Goal: Find specific page/section

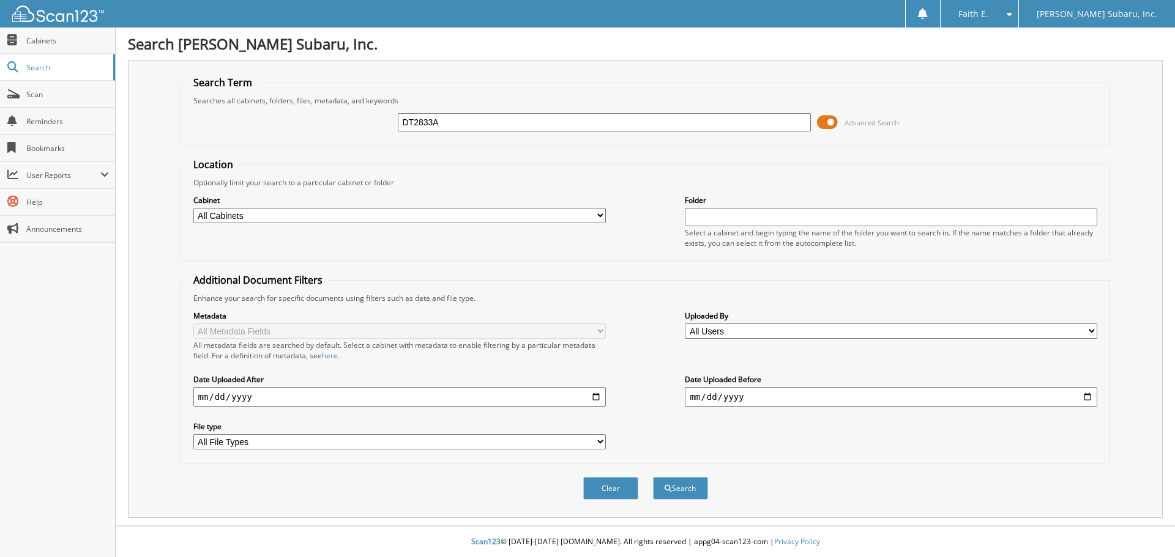
type input "DT2833A"
click at [653, 477] on button "Search" at bounding box center [680, 488] width 55 height 23
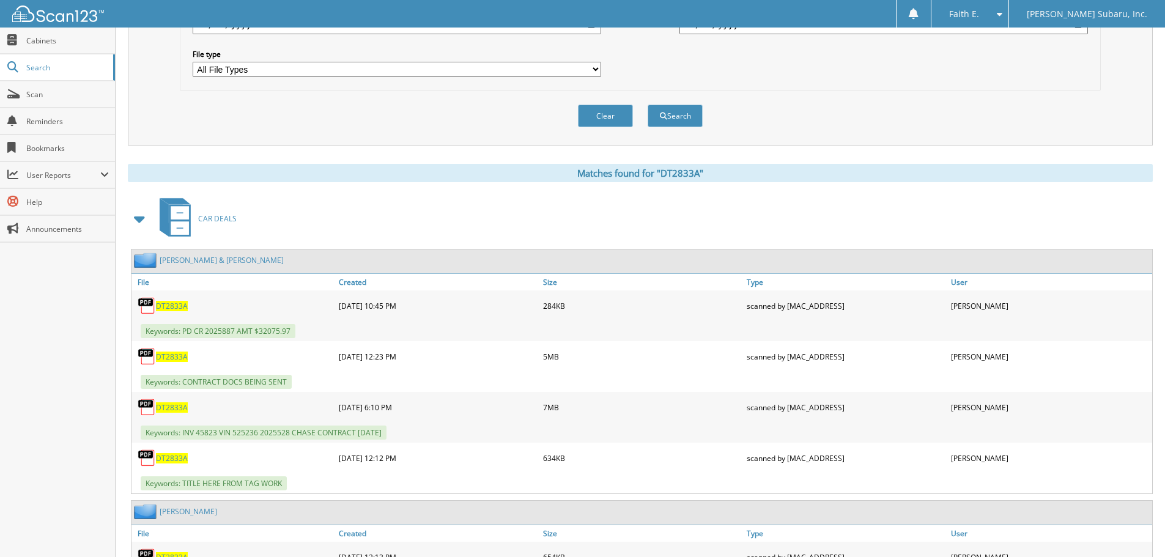
scroll to position [446, 0]
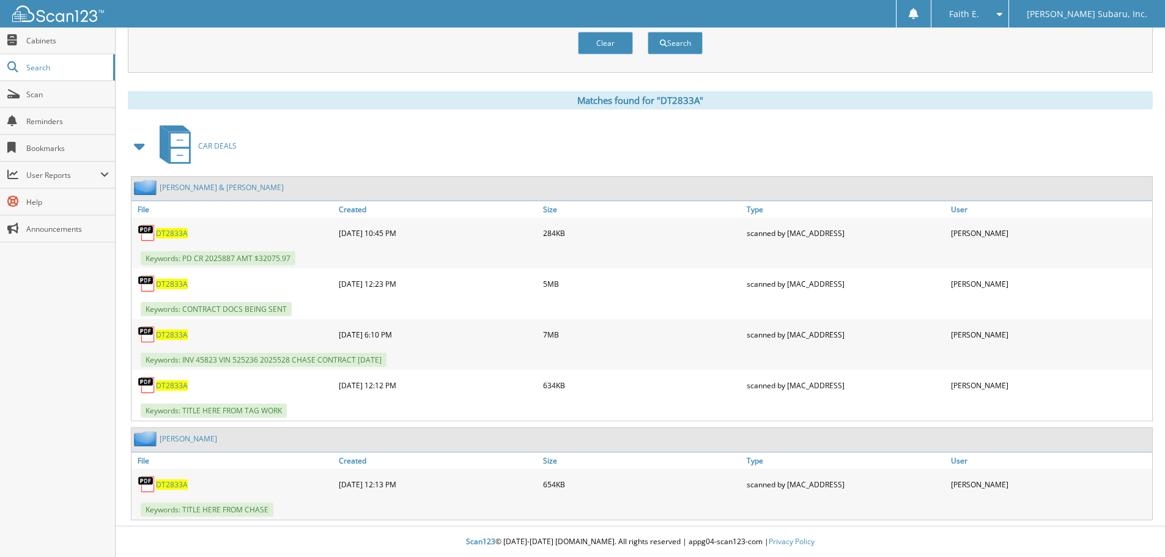
click at [178, 345] on div "DT2833A" at bounding box center [234, 334] width 204 height 24
click at [174, 341] on div "DT2833A" at bounding box center [234, 334] width 204 height 24
click at [174, 335] on span "DT2833A" at bounding box center [172, 335] width 32 height 10
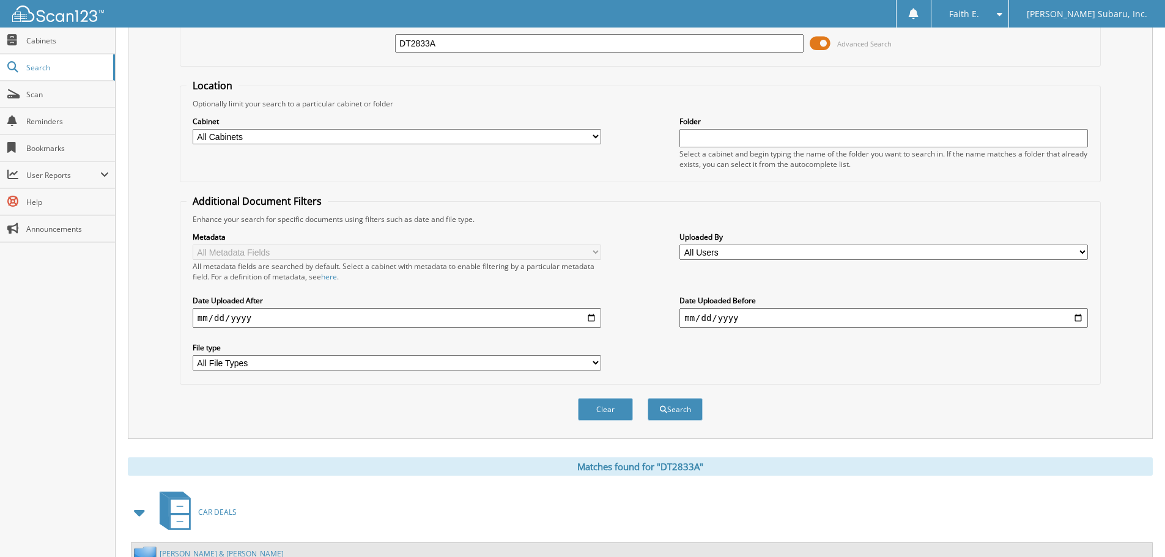
scroll to position [0, 0]
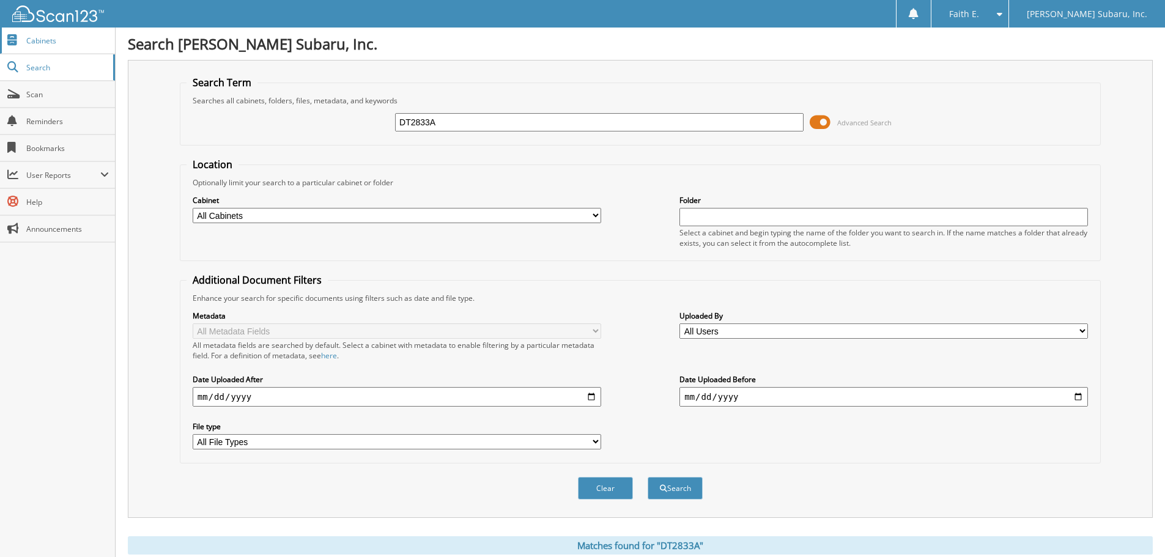
click at [72, 40] on span "Cabinets" at bounding box center [67, 40] width 83 height 10
